Goal: Information Seeking & Learning: Learn about a topic

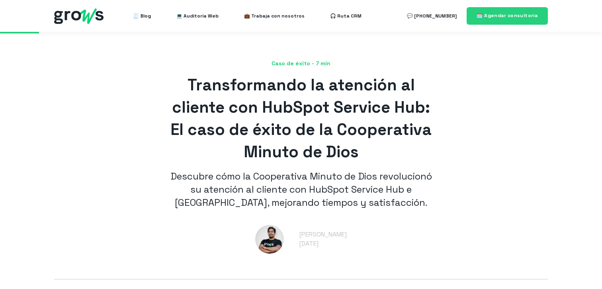
scroll to position [213, 0]
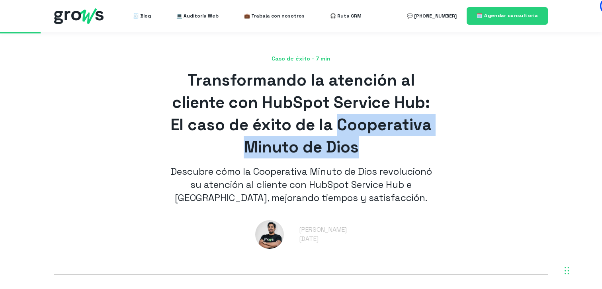
drag, startPoint x: 340, startPoint y: 126, endPoint x: 368, endPoint y: 148, distance: 35.7
click at [369, 148] on h1 "Transformando la atención al cliente con HubSpot Service Hub: El caso de éxito …" at bounding box center [301, 113] width 271 height 89
copy span "Cooperativa Minuto de [DEMOGRAPHIC_DATA]"
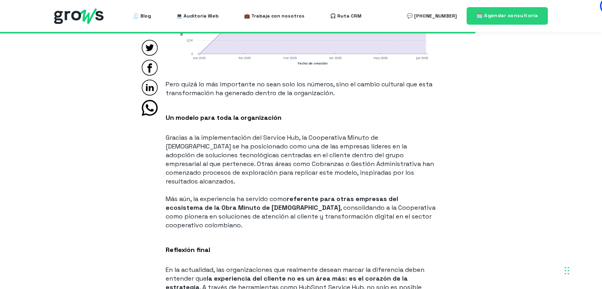
scroll to position [2528, 0]
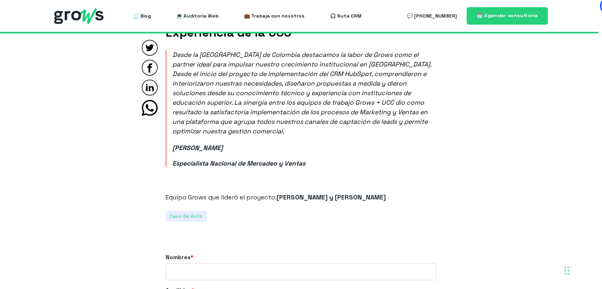
scroll to position [5050, 0]
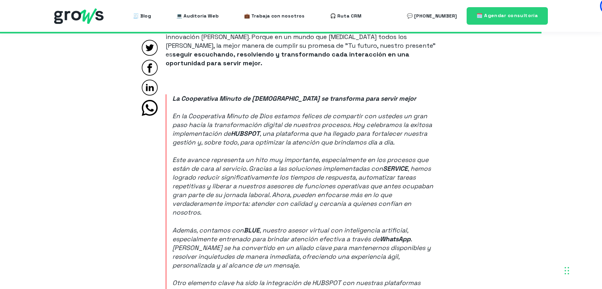
scroll to position [2823, 0]
